Goal: Obtain resource: Obtain resource

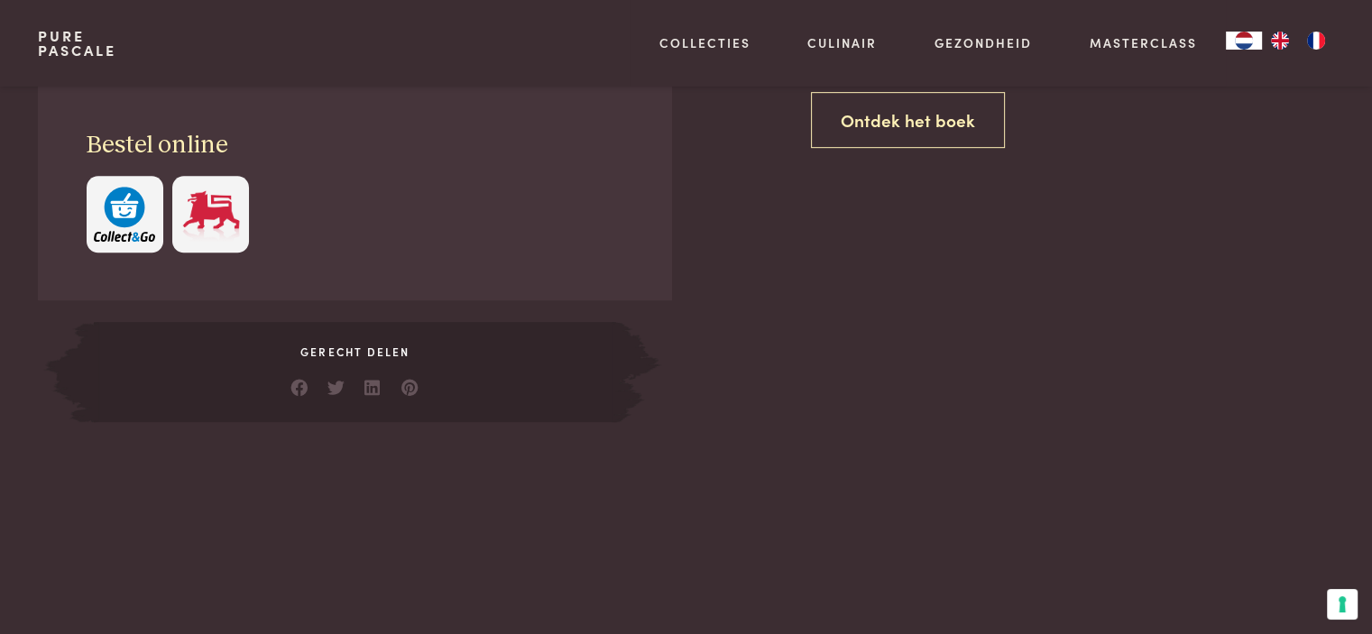
scroll to position [631, 0]
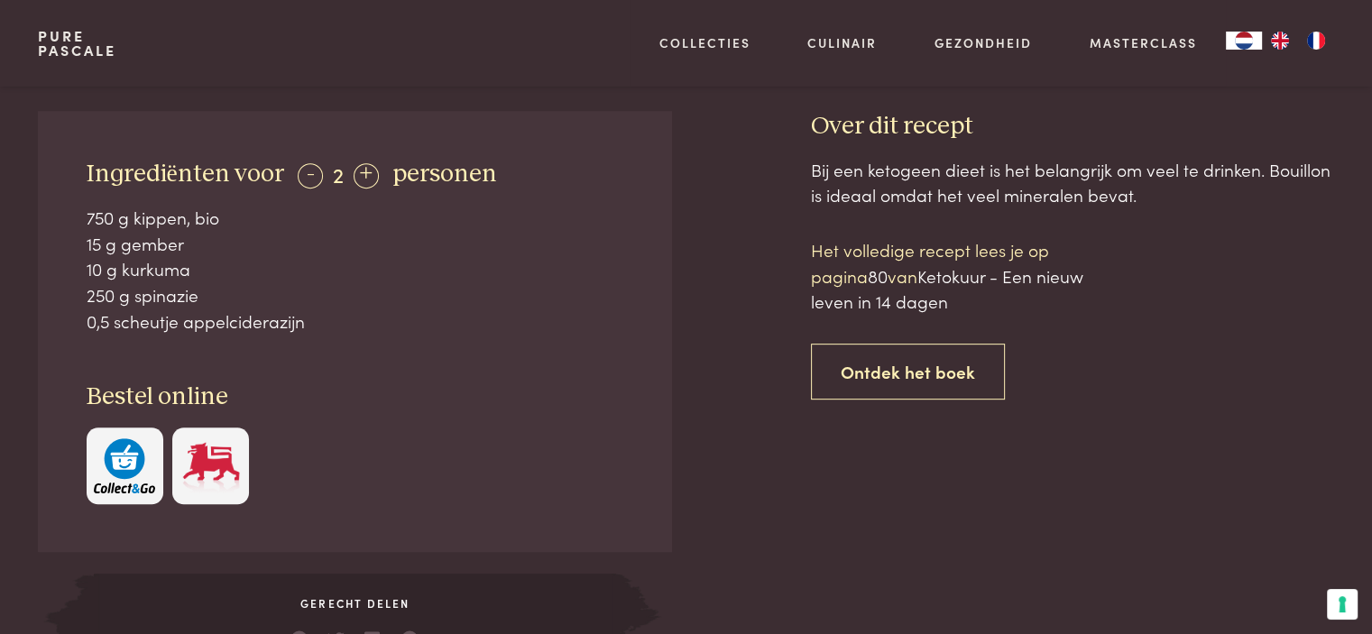
scroll to position [731, 0]
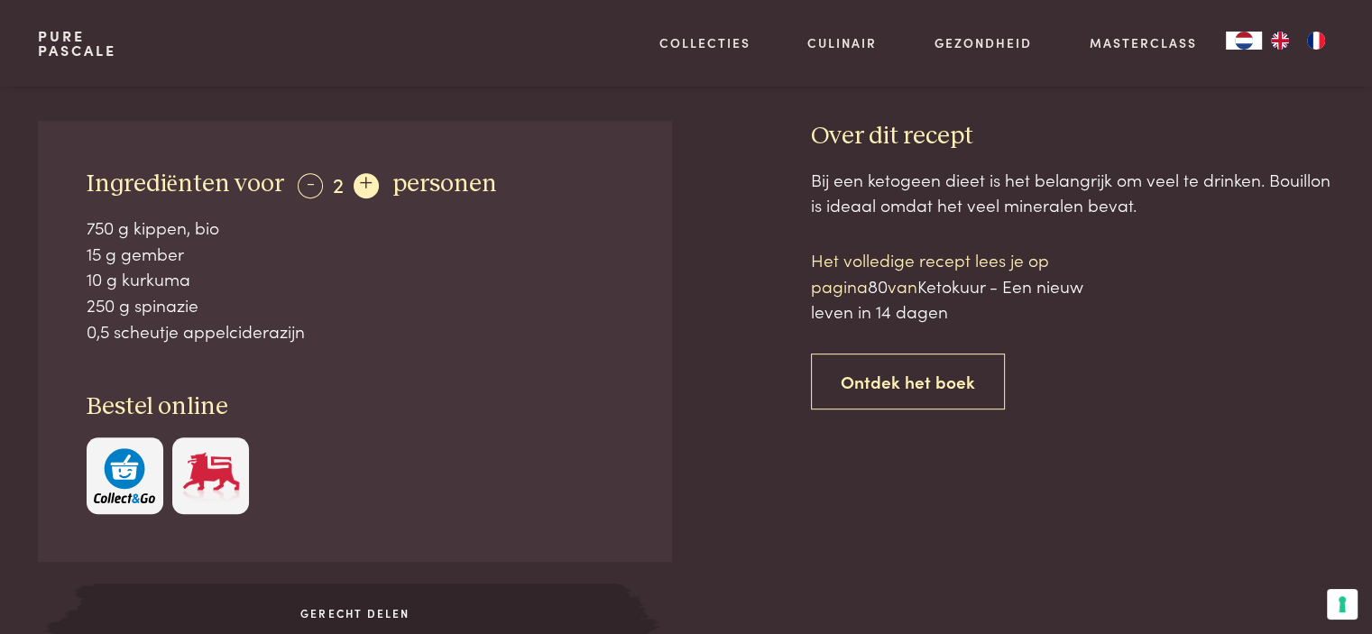
click at [363, 180] on div "+" at bounding box center [366, 185] width 25 height 25
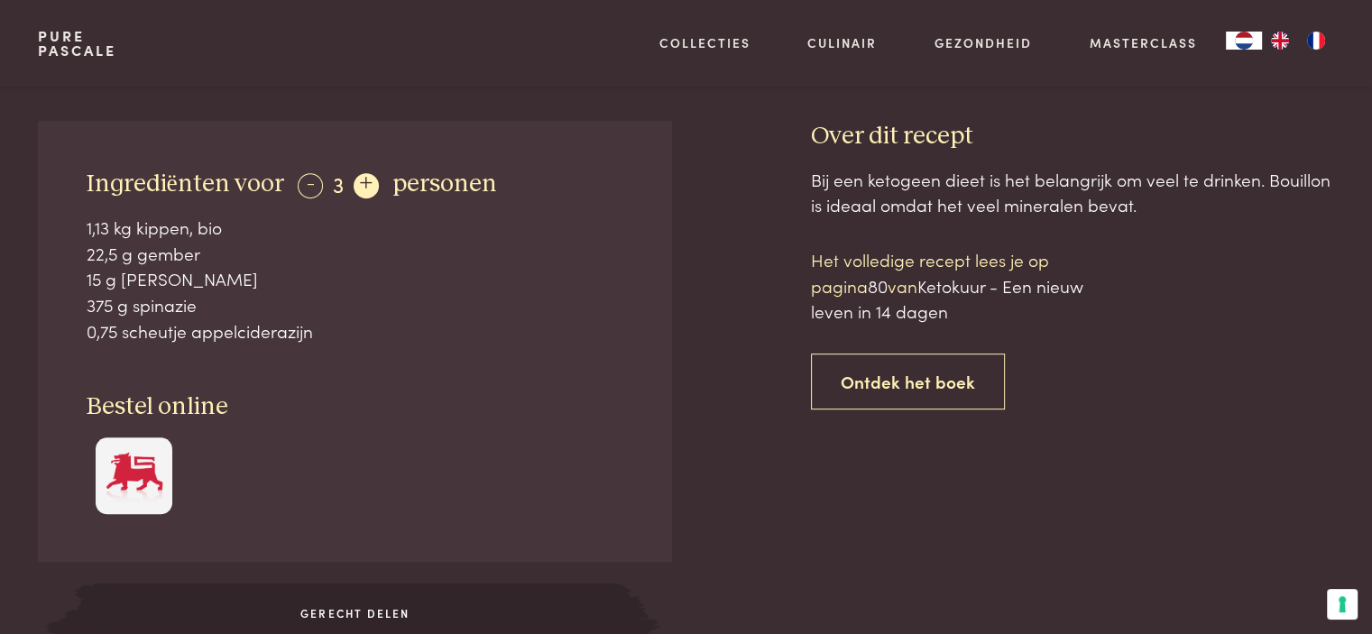
click at [363, 180] on div "+" at bounding box center [366, 185] width 25 height 25
click at [310, 185] on div "-" at bounding box center [310, 185] width 25 height 25
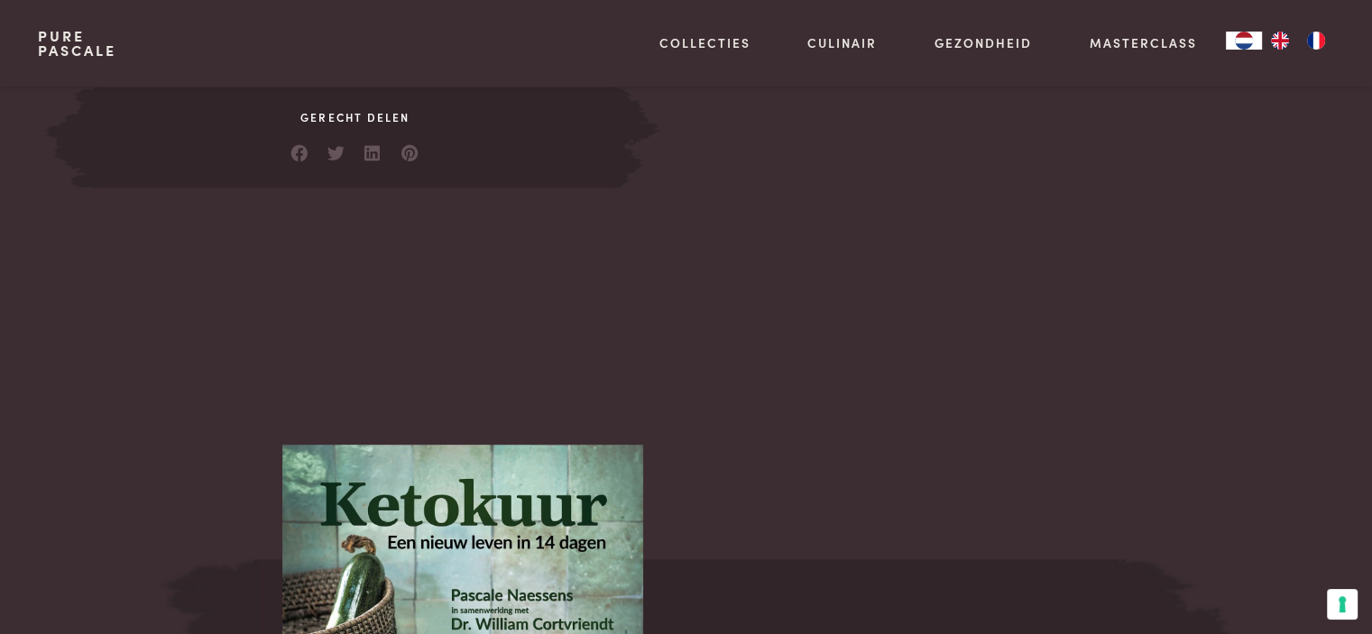
scroll to position [0, 0]
